Goal: Information Seeking & Learning: Learn about a topic

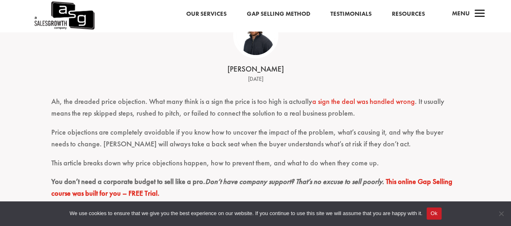
scroll to position [161, 0]
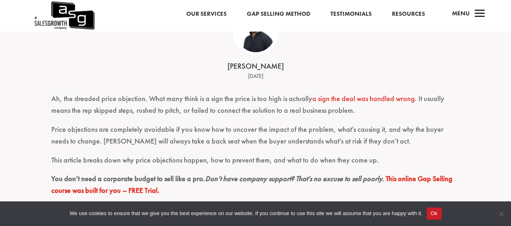
click at [234, 129] on p "Price objections are completely avoidable if you know how to uncover the impact…" at bounding box center [255, 139] width 409 height 31
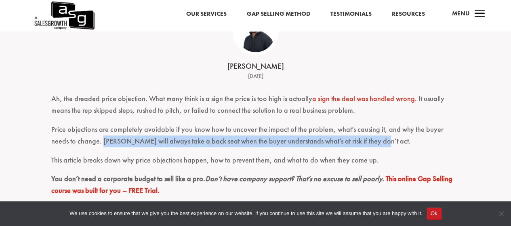
drag, startPoint x: 84, startPoint y: 142, endPoint x: 355, endPoint y: 142, distance: 271.3
click at [355, 142] on p "Price objections are completely avoidable if you know how to uncover the impact…" at bounding box center [255, 139] width 409 height 31
copy p "Price will always take a back seat when the buyer understands what’s at risk if…"
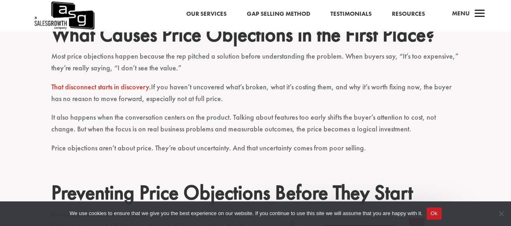
scroll to position [363, 0]
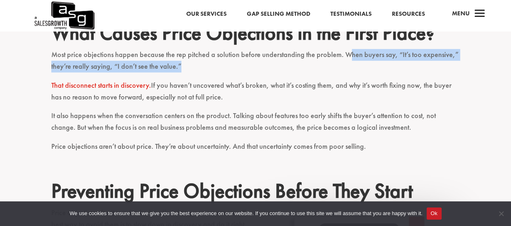
drag, startPoint x: 342, startPoint y: 55, endPoint x: 452, endPoint y: 63, distance: 109.7
click at [452, 63] on p "Most price objections happen because the rep pitched a solution before understa…" at bounding box center [255, 64] width 409 height 31
copy p "hen buyers say, “It’s too expensive,” they’re really saying, “I don’t see the v…"
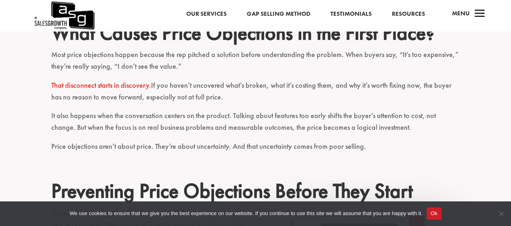
click at [78, 130] on p "It also happens when the conversation centers on the product. Talking about fea…" at bounding box center [255, 125] width 409 height 31
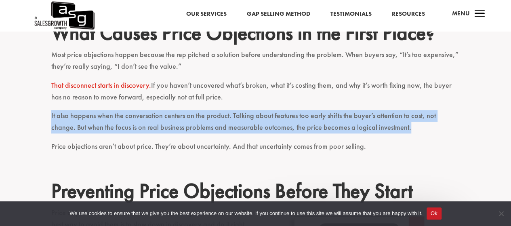
drag, startPoint x: 52, startPoint y: 117, endPoint x: 423, endPoint y: 129, distance: 371.2
click at [423, 129] on p "It also happens when the conversation centers on the product. Talking about fea…" at bounding box center [255, 125] width 409 height 31
copy p "It also happens when the conversation centers on the product. Talking about fea…"
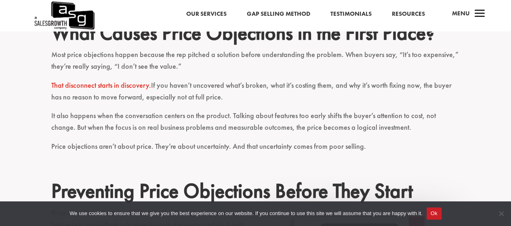
drag, startPoint x: 222, startPoint y: 99, endPoint x: 228, endPoint y: 97, distance: 6.4
click at [222, 99] on p "That disconnect starts in discovery. If you haven’t uncovered what’s broken, wh…" at bounding box center [255, 95] width 409 height 31
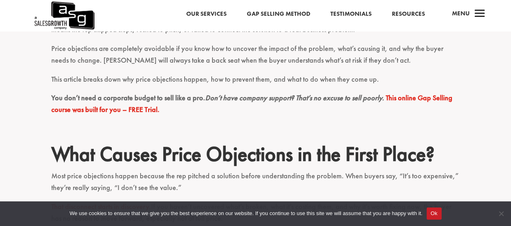
scroll to position [202, 0]
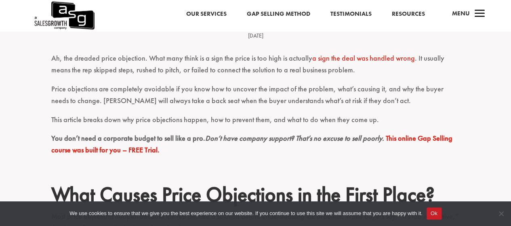
drag, startPoint x: 174, startPoint y: 108, endPoint x: 182, endPoint y: 101, distance: 10.3
click at [175, 107] on p "Price objections are completely avoidable if you know how to uncover the impact…" at bounding box center [255, 98] width 409 height 31
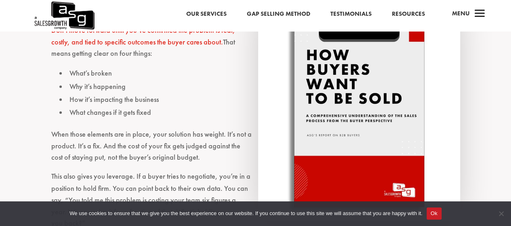
scroll to position [525, 0]
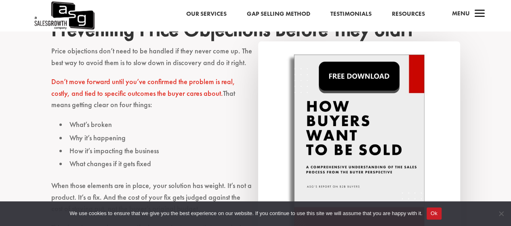
click at [356, 77] on img at bounding box center [359, 156] width 202 height 230
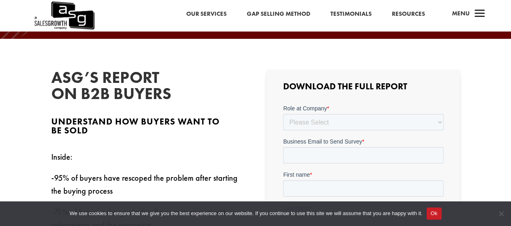
scroll to position [161, 0]
